Goal: Transaction & Acquisition: Book appointment/travel/reservation

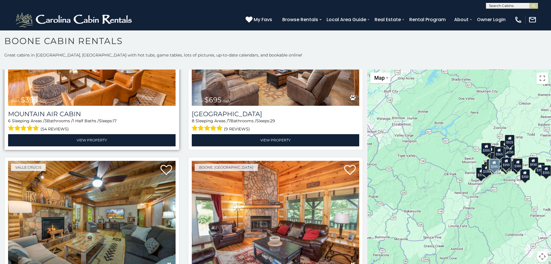
scroll to position [2160, 0]
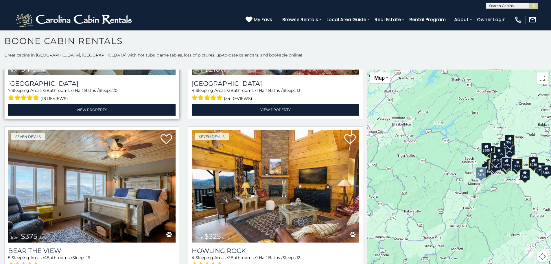
scroll to position [5, 0]
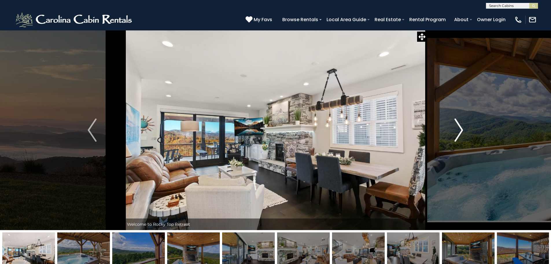
click at [465, 130] on button "Next" at bounding box center [459, 130] width 64 height 200
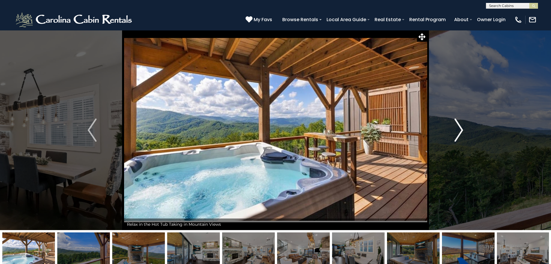
click at [465, 130] on button "Next" at bounding box center [459, 130] width 64 height 200
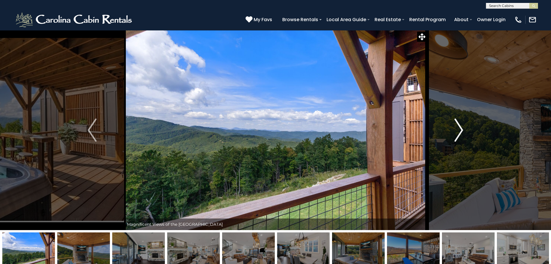
click at [465, 130] on button "Next" at bounding box center [459, 130] width 64 height 200
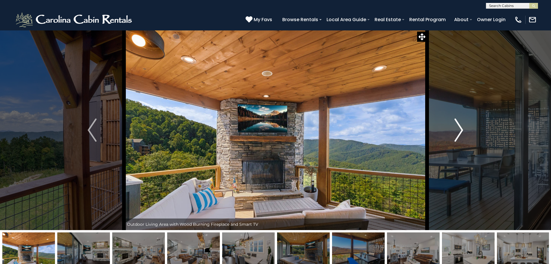
click at [465, 130] on button "Next" at bounding box center [459, 130] width 64 height 200
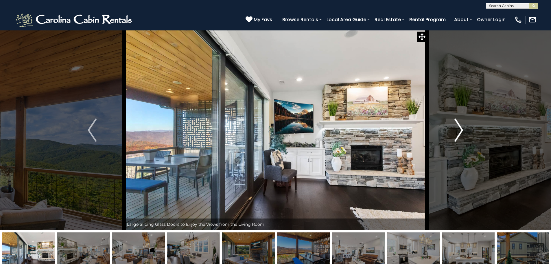
click at [465, 130] on button "Next" at bounding box center [459, 130] width 64 height 200
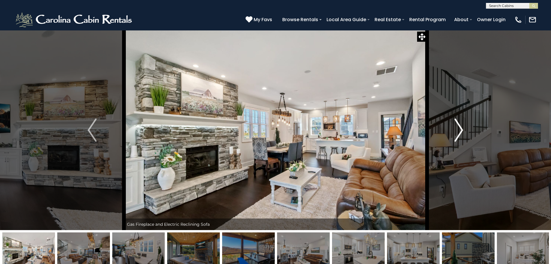
click at [465, 130] on button "Next" at bounding box center [459, 130] width 64 height 200
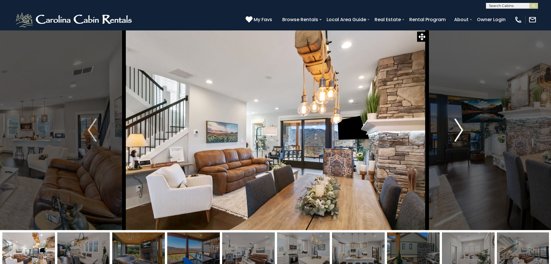
click at [465, 130] on button "Next" at bounding box center [459, 130] width 64 height 200
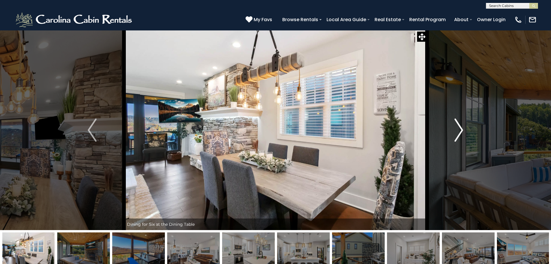
click at [465, 130] on button "Next" at bounding box center [459, 130] width 64 height 200
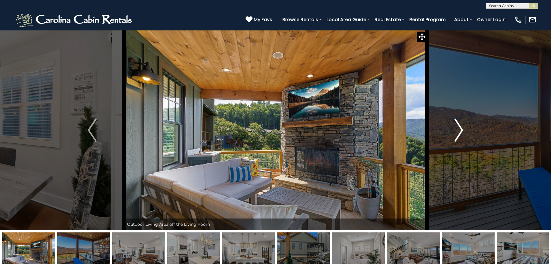
click at [465, 130] on button "Next" at bounding box center [459, 130] width 64 height 200
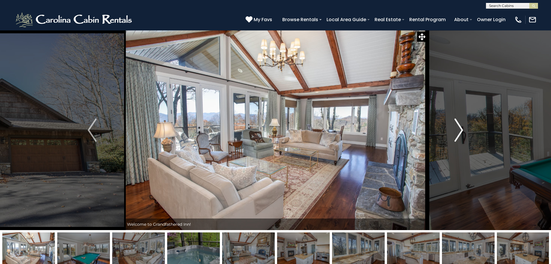
click at [462, 130] on img "Next" at bounding box center [458, 129] width 9 height 23
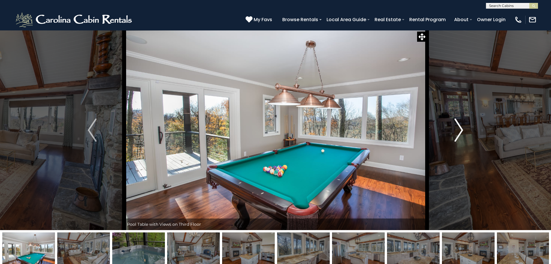
click at [462, 130] on img "Next" at bounding box center [458, 129] width 9 height 23
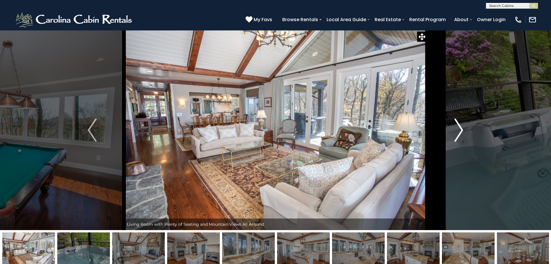
click at [462, 130] on img "Next" at bounding box center [458, 129] width 9 height 23
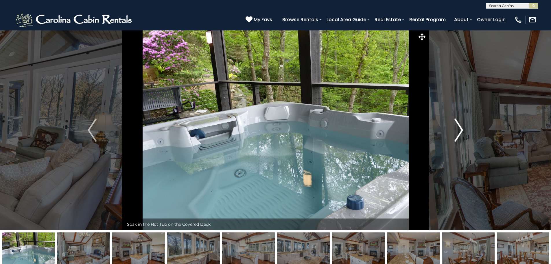
click at [462, 130] on img "Next" at bounding box center [458, 129] width 9 height 23
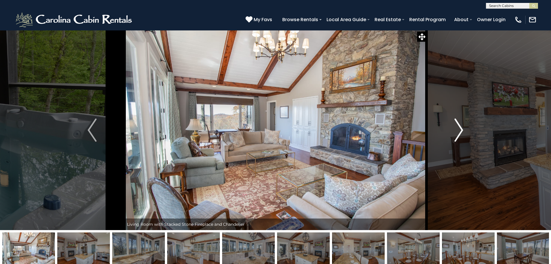
click at [462, 130] on img "Next" at bounding box center [458, 129] width 9 height 23
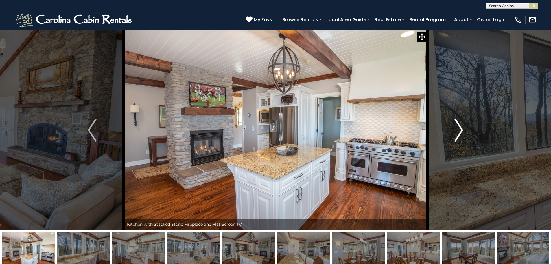
click at [462, 130] on img "Next" at bounding box center [458, 129] width 9 height 23
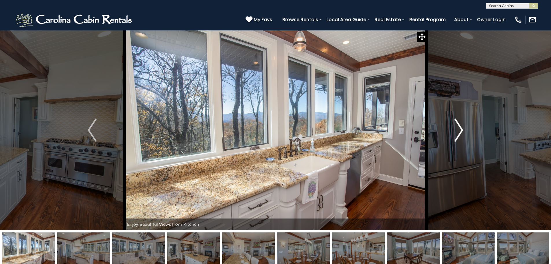
click at [462, 130] on img "Next" at bounding box center [458, 129] width 9 height 23
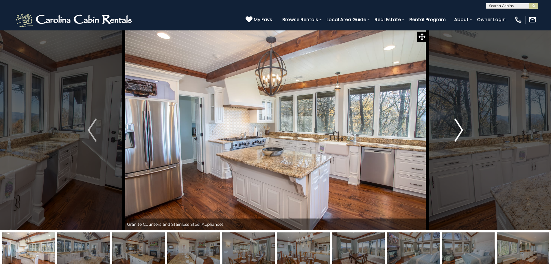
click at [462, 130] on img "Next" at bounding box center [458, 129] width 9 height 23
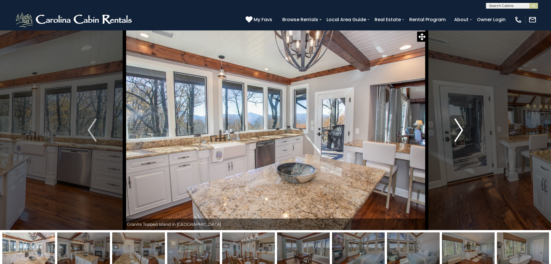
click at [462, 130] on img "Next" at bounding box center [458, 129] width 9 height 23
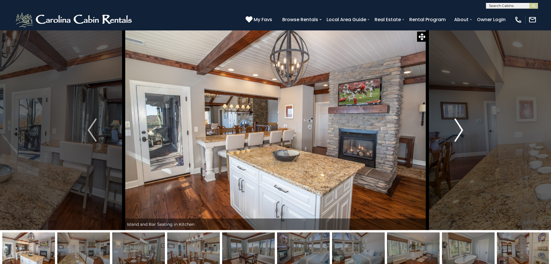
click at [462, 130] on img "Next" at bounding box center [458, 129] width 9 height 23
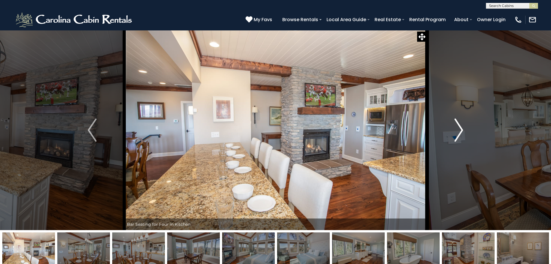
click at [462, 130] on img "Next" at bounding box center [458, 129] width 9 height 23
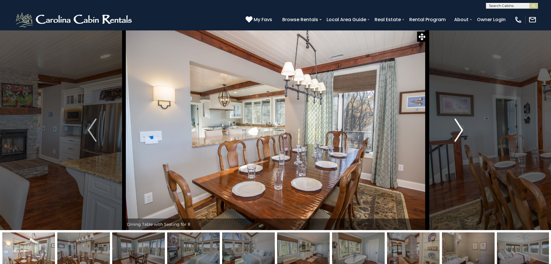
click at [462, 130] on img "Next" at bounding box center [458, 129] width 9 height 23
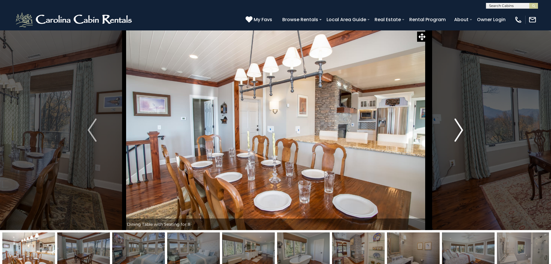
click at [462, 130] on img "Next" at bounding box center [458, 129] width 9 height 23
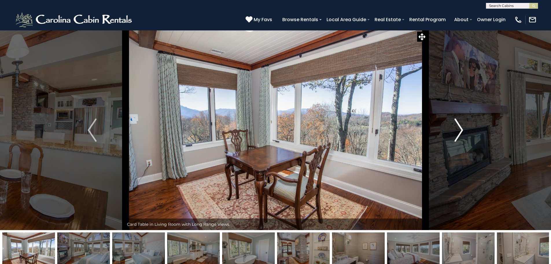
click at [462, 130] on img "Next" at bounding box center [458, 129] width 9 height 23
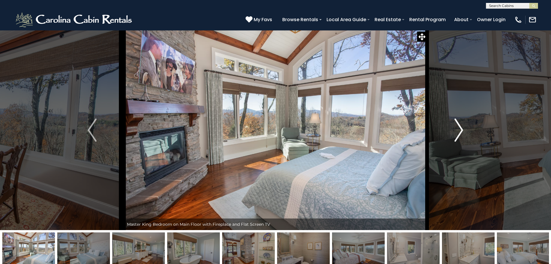
click at [462, 130] on img "Next" at bounding box center [458, 129] width 9 height 23
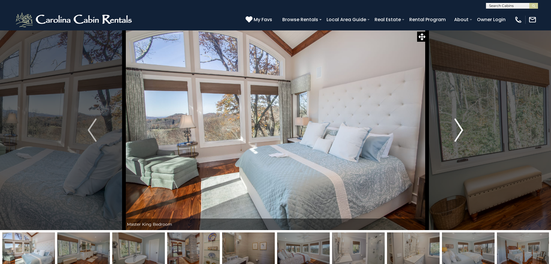
click at [462, 130] on img "Next" at bounding box center [458, 129] width 9 height 23
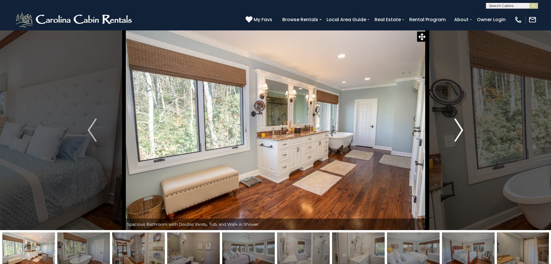
click at [462, 130] on img "Next" at bounding box center [458, 129] width 9 height 23
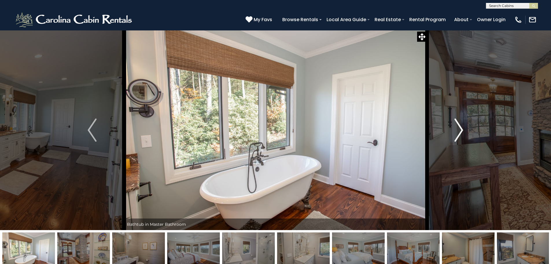
click at [462, 130] on img "Next" at bounding box center [458, 129] width 9 height 23
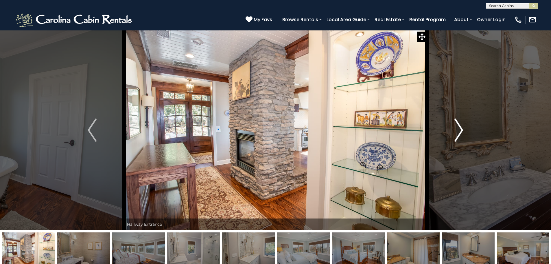
click at [462, 130] on img "Next" at bounding box center [458, 129] width 9 height 23
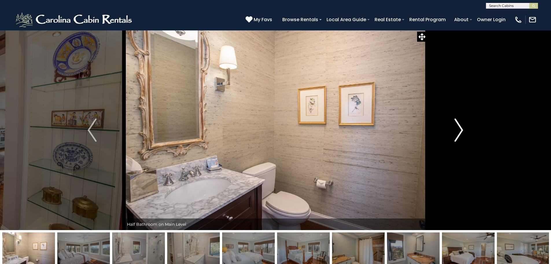
click at [462, 130] on img "Next" at bounding box center [458, 129] width 9 height 23
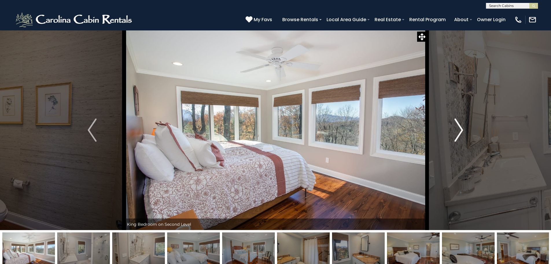
click at [462, 130] on img "Next" at bounding box center [458, 129] width 9 height 23
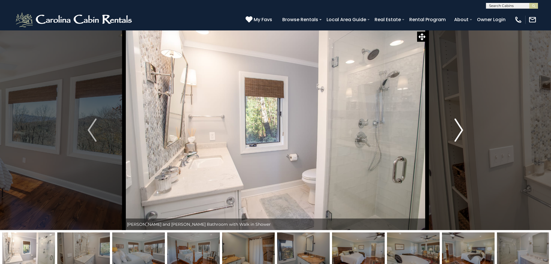
click at [462, 130] on img "Next" at bounding box center [458, 129] width 9 height 23
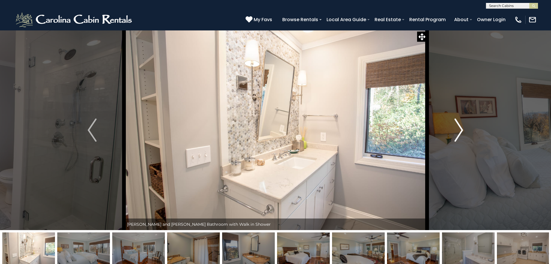
click at [462, 130] on img "Next" at bounding box center [458, 129] width 9 height 23
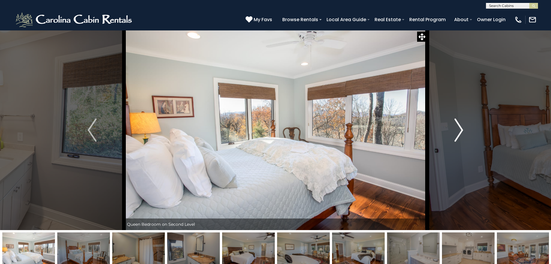
click at [462, 130] on img "Next" at bounding box center [458, 129] width 9 height 23
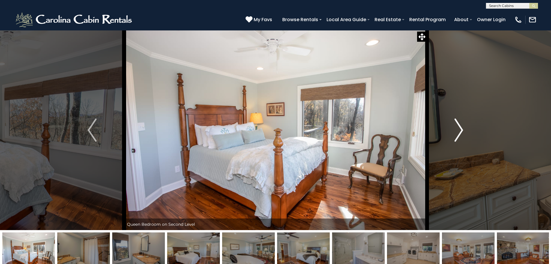
click at [463, 130] on img "Next" at bounding box center [458, 129] width 9 height 23
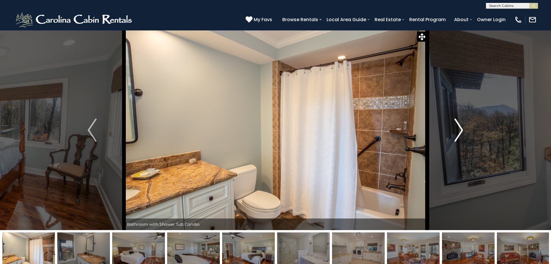
click at [463, 130] on img "Next" at bounding box center [458, 129] width 9 height 23
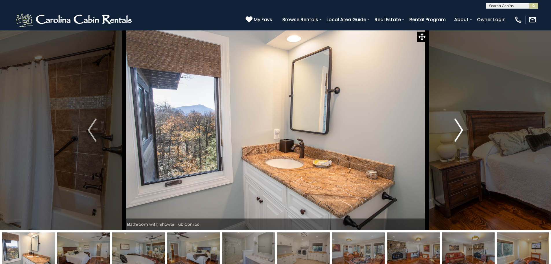
click at [463, 130] on img "Next" at bounding box center [458, 129] width 9 height 23
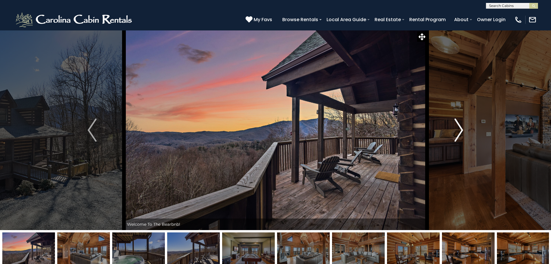
click at [462, 130] on img "Next" at bounding box center [458, 129] width 9 height 23
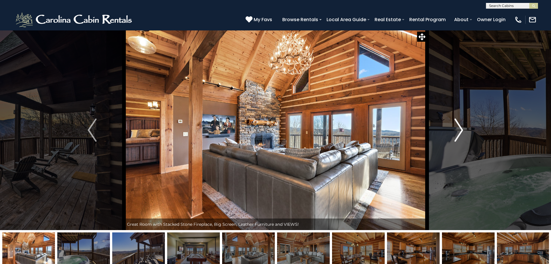
click at [462, 130] on img "Next" at bounding box center [458, 129] width 9 height 23
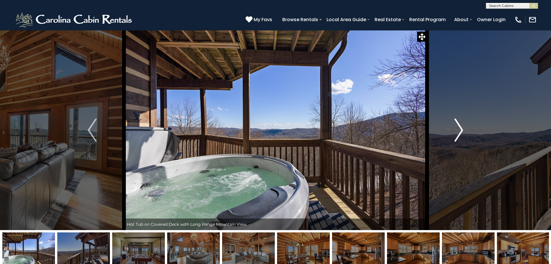
click at [462, 130] on img "Next" at bounding box center [458, 129] width 9 height 23
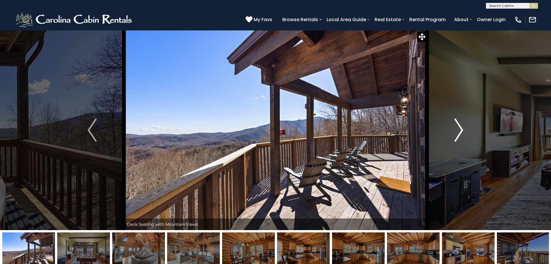
click at [462, 130] on img "Next" at bounding box center [458, 129] width 9 height 23
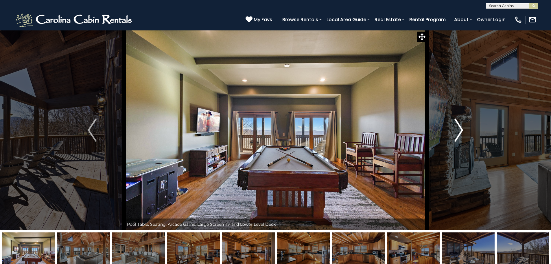
click at [462, 130] on img "Next" at bounding box center [458, 129] width 9 height 23
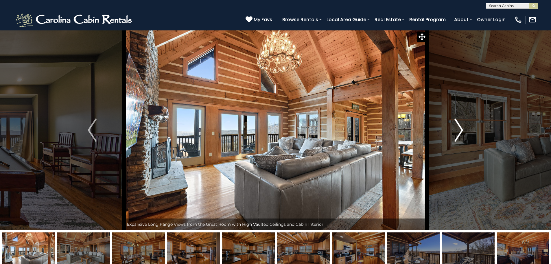
click at [462, 130] on img "Next" at bounding box center [458, 129] width 9 height 23
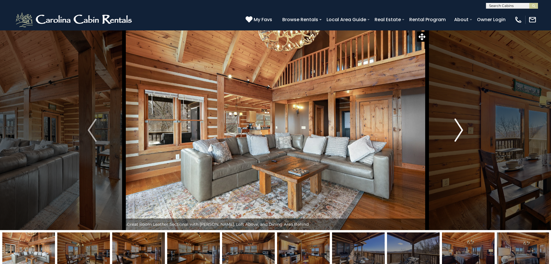
click at [462, 130] on img "Next" at bounding box center [458, 129] width 9 height 23
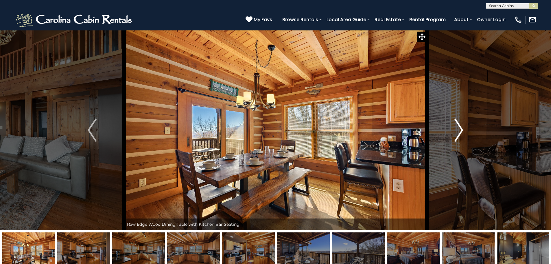
click at [462, 130] on img "Next" at bounding box center [458, 129] width 9 height 23
